Goal: Task Accomplishment & Management: Manage account settings

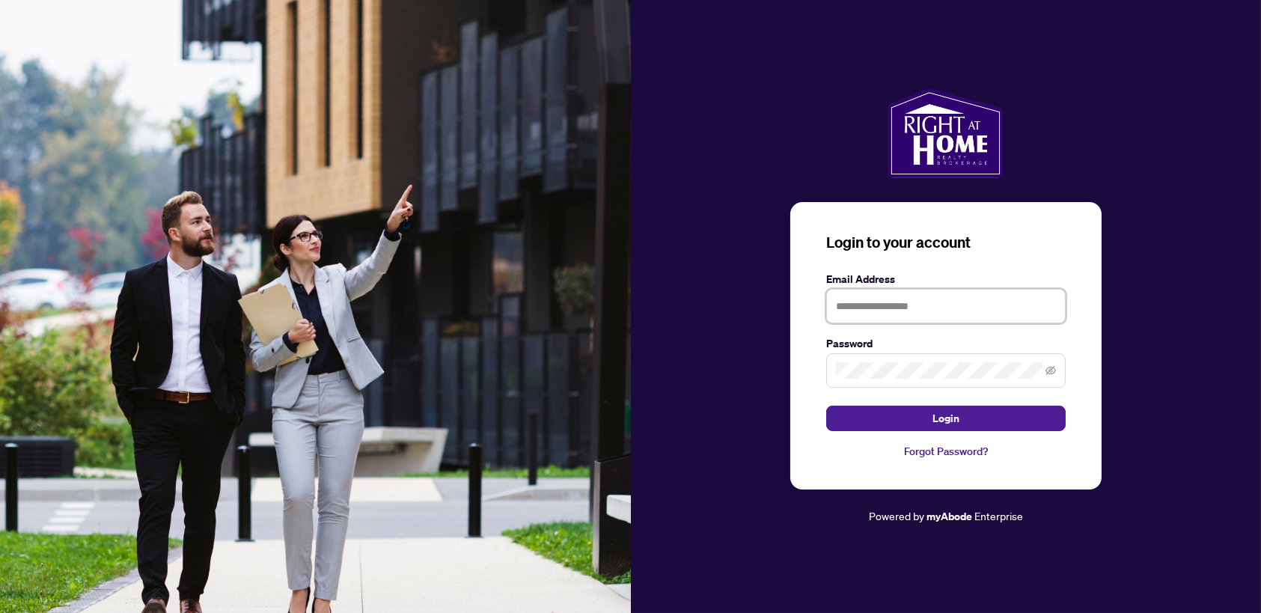
drag, startPoint x: 893, startPoint y: 298, endPoint x: 900, endPoint y: 315, distance: 18.8
click at [893, 298] on input "text" at bounding box center [945, 306] width 239 height 34
type input "**********"
click at [1049, 373] on icon "eye-invisible" at bounding box center [1050, 370] width 10 height 9
click at [953, 423] on span "Login" at bounding box center [945, 418] width 27 height 24
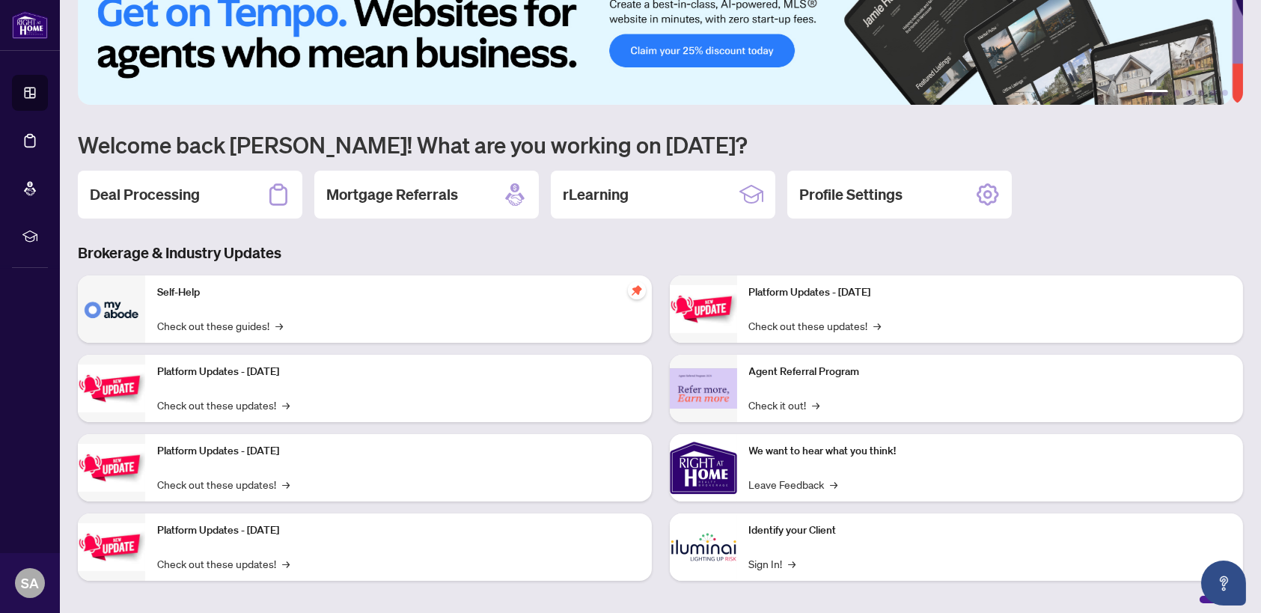
scroll to position [45, 0]
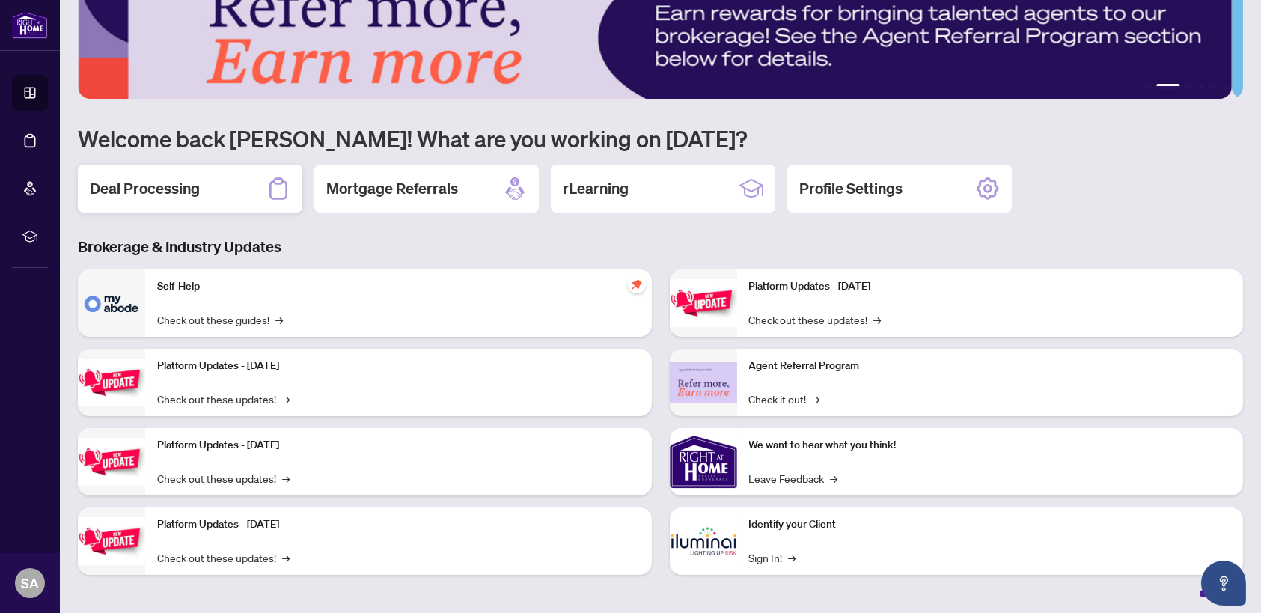
click at [187, 191] on h2 "Deal Processing" at bounding box center [145, 188] width 110 height 21
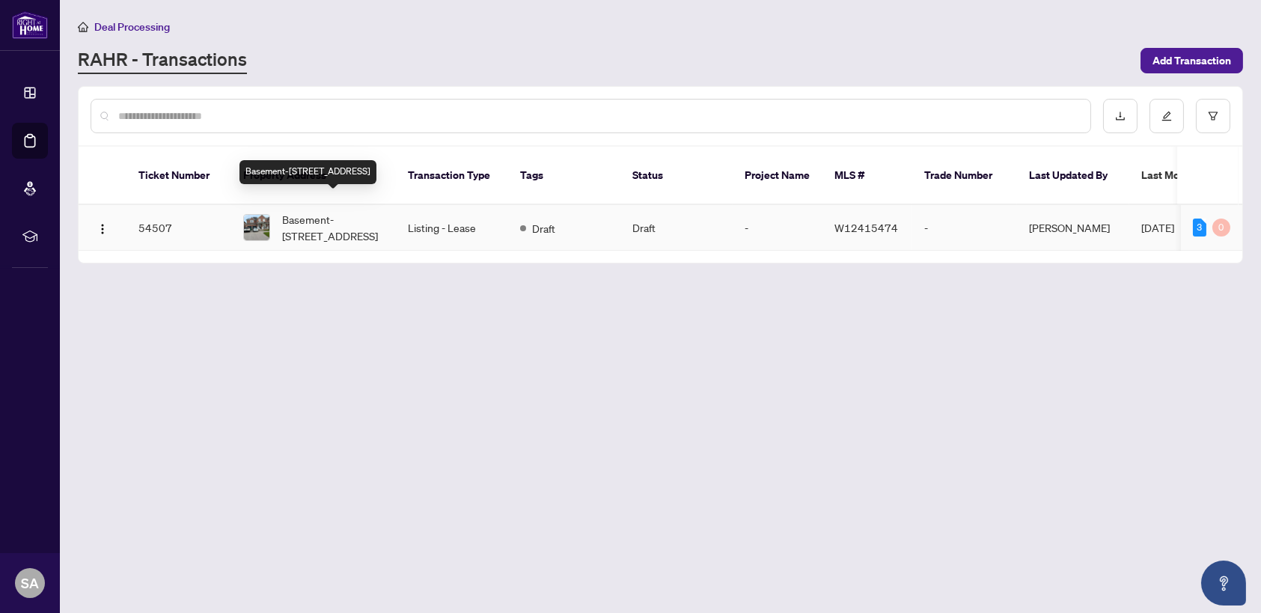
click at [318, 212] on span "Basement-[STREET_ADDRESS]" at bounding box center [333, 227] width 102 height 33
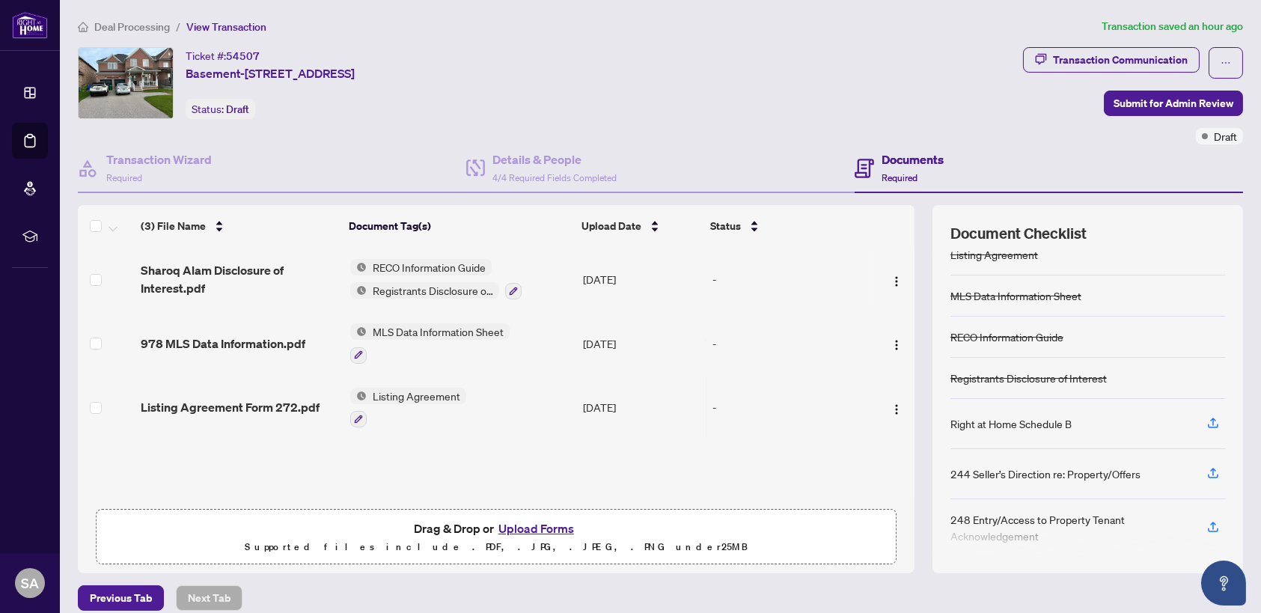
scroll to position [21, 0]
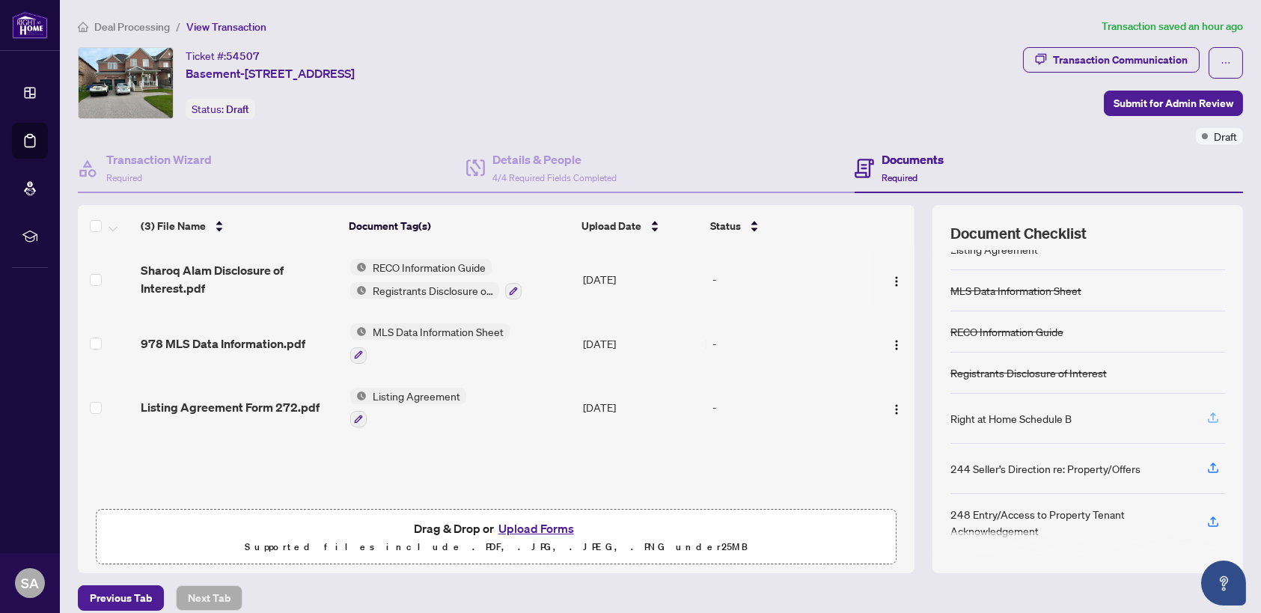
click at [1207, 419] on icon "button" at bounding box center [1212, 420] width 10 height 4
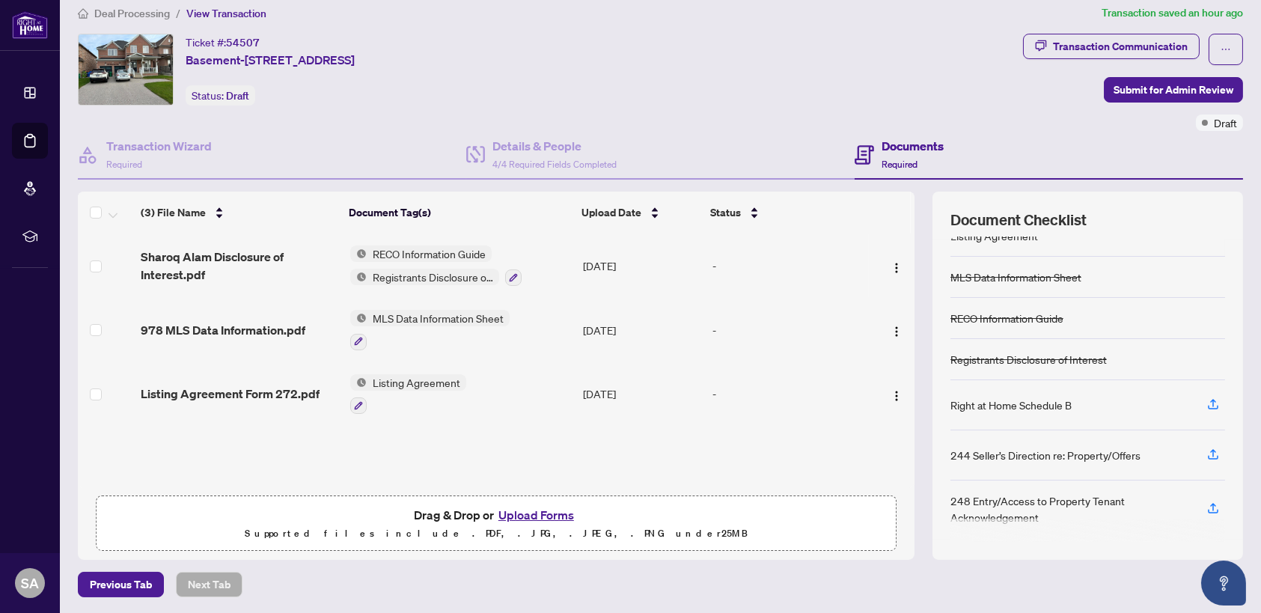
drag, startPoint x: 432, startPoint y: 251, endPoint x: 736, endPoint y: 307, distance: 309.6
click at [736, 307] on td "-" at bounding box center [787, 330] width 162 height 64
